Goal: Task Accomplishment & Management: Use online tool/utility

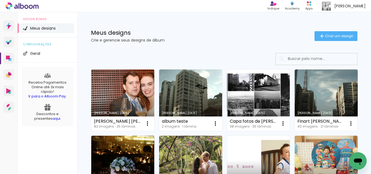
click at [134, 93] on link "Criado em [DATE]" at bounding box center [122, 99] width 63 height 61
